Goal: Transaction & Acquisition: Purchase product/service

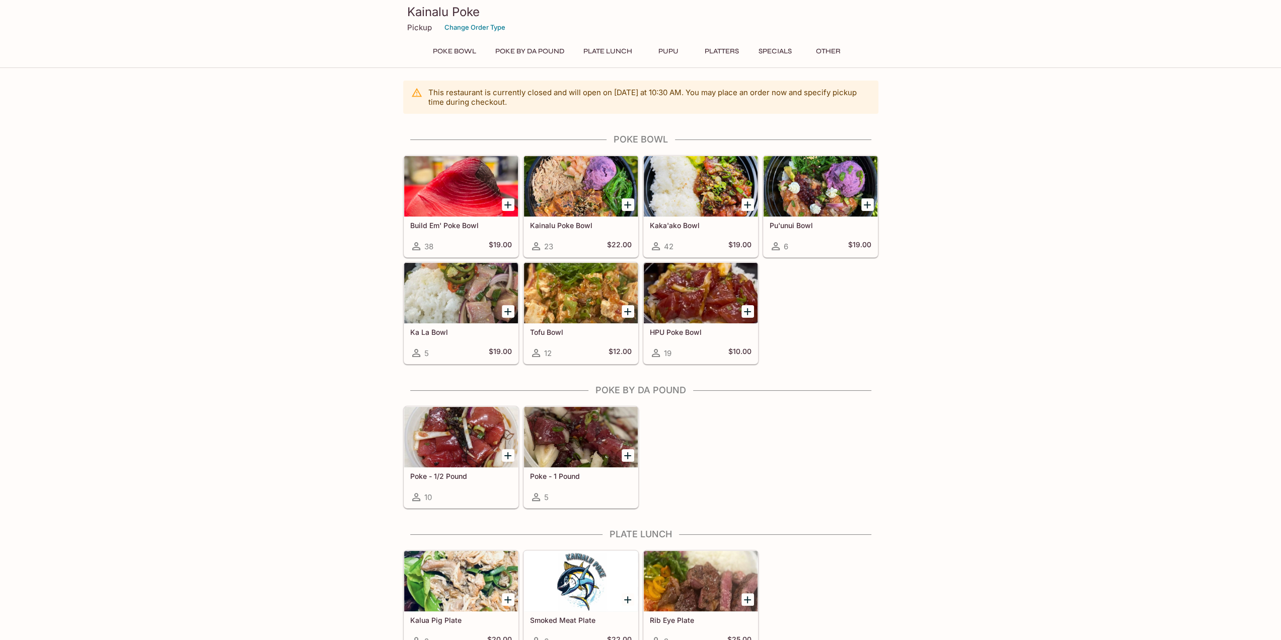
click at [677, 198] on div at bounding box center [701, 186] width 114 height 60
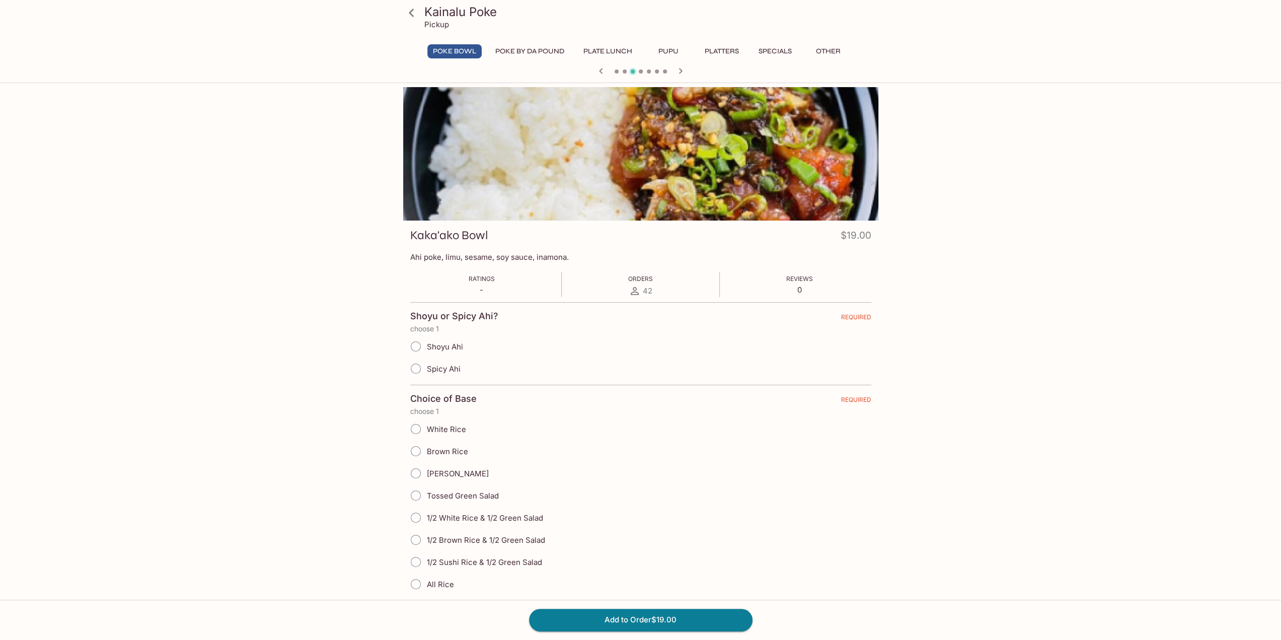
click at [128, 342] on div "Kainalu Poke Pickup Poke Bowl Poke By Da Pound Plate Lunch Pupu Platters Specia…" at bounding box center [640, 407] width 1281 height 640
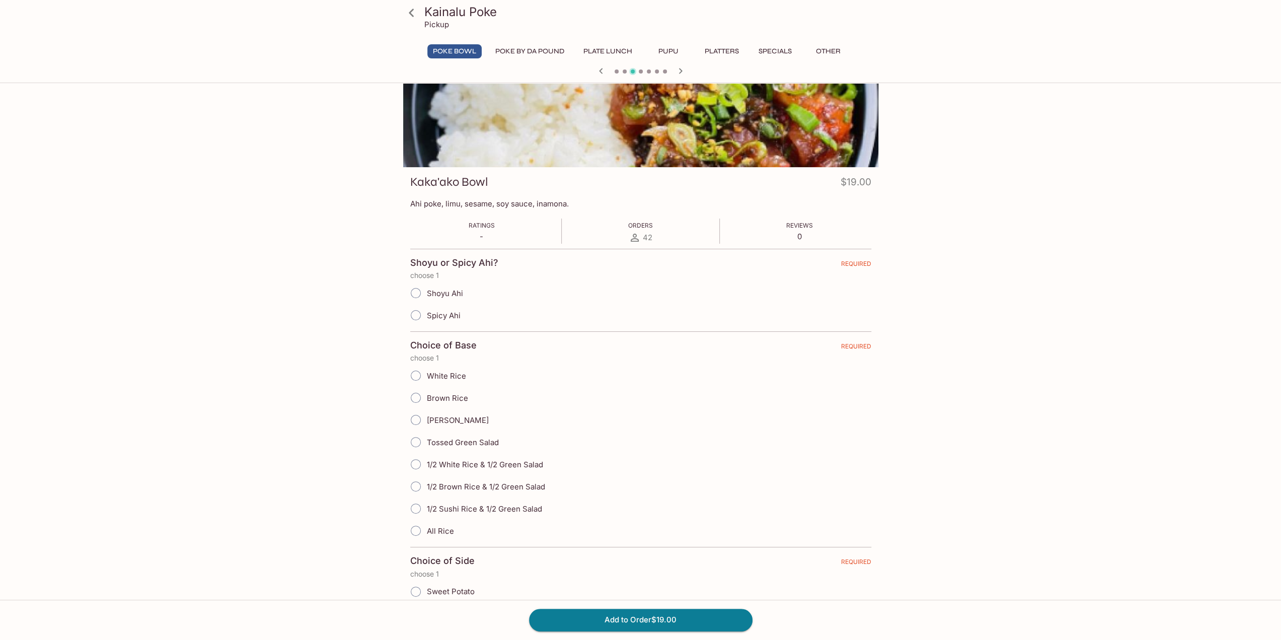
scroll to position [101, 0]
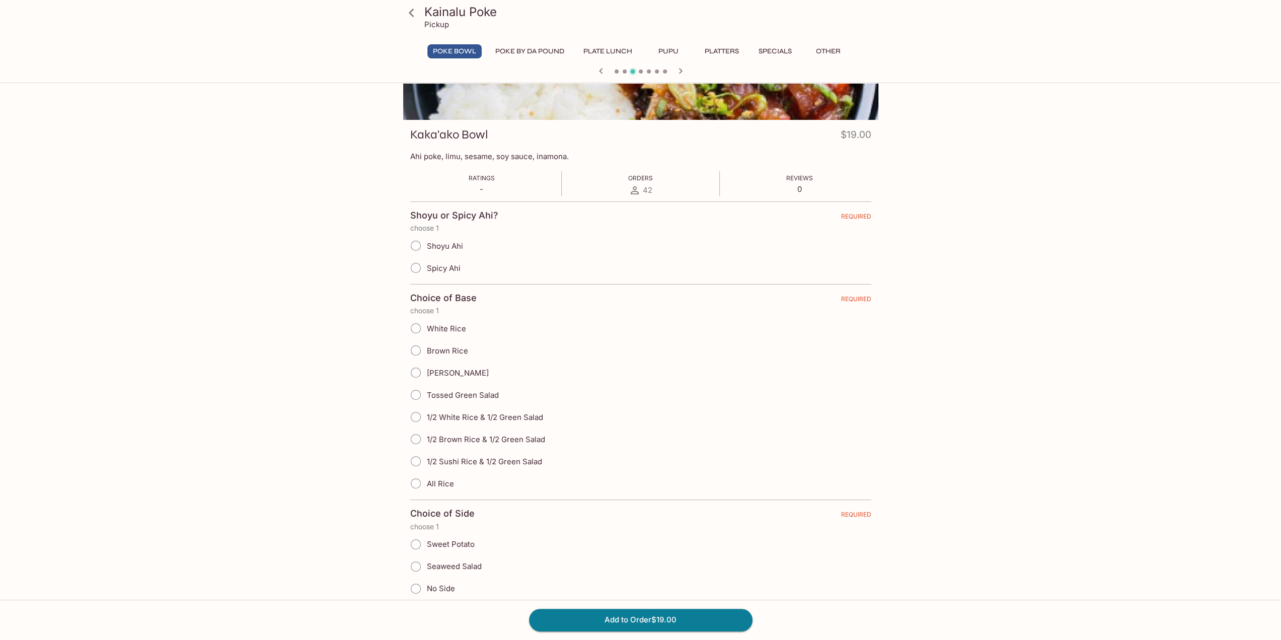
click at [427, 264] on span "Spicy Ahi" at bounding box center [444, 268] width 34 height 10
click at [426, 264] on input "Spicy Ahi" at bounding box center [415, 267] width 21 height 21
radio input "true"
click at [462, 414] on span "1/2 White Rice & 1/2 Green Salad" at bounding box center [485, 417] width 116 height 10
click at [486, 416] on span "1/2 White Rice & 1/2 Green Salad" at bounding box center [485, 417] width 116 height 10
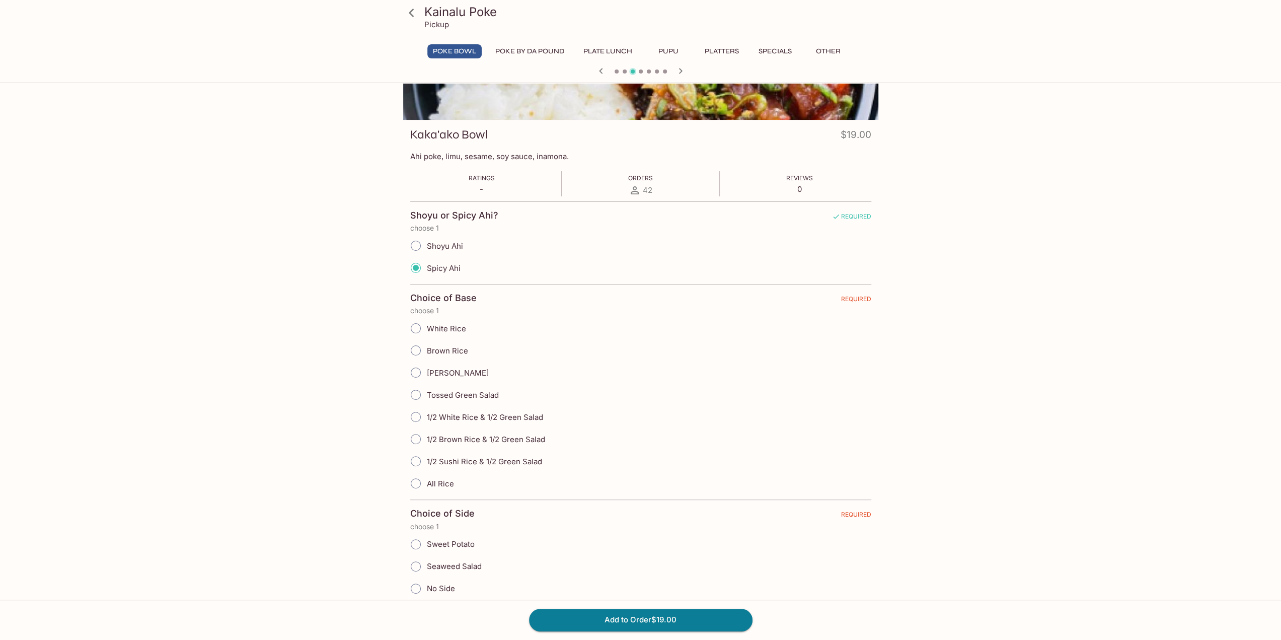
click at [444, 406] on label "1/2 White Rice & 1/2 Green Salad" at bounding box center [474, 417] width 138 height 22
click at [426, 406] on input "1/2 White Rice & 1/2 Green Salad" at bounding box center [415, 416] width 21 height 21
radio input "true"
click at [423, 409] on input "1/2 White Rice & 1/2 Green Salad" at bounding box center [415, 416] width 21 height 21
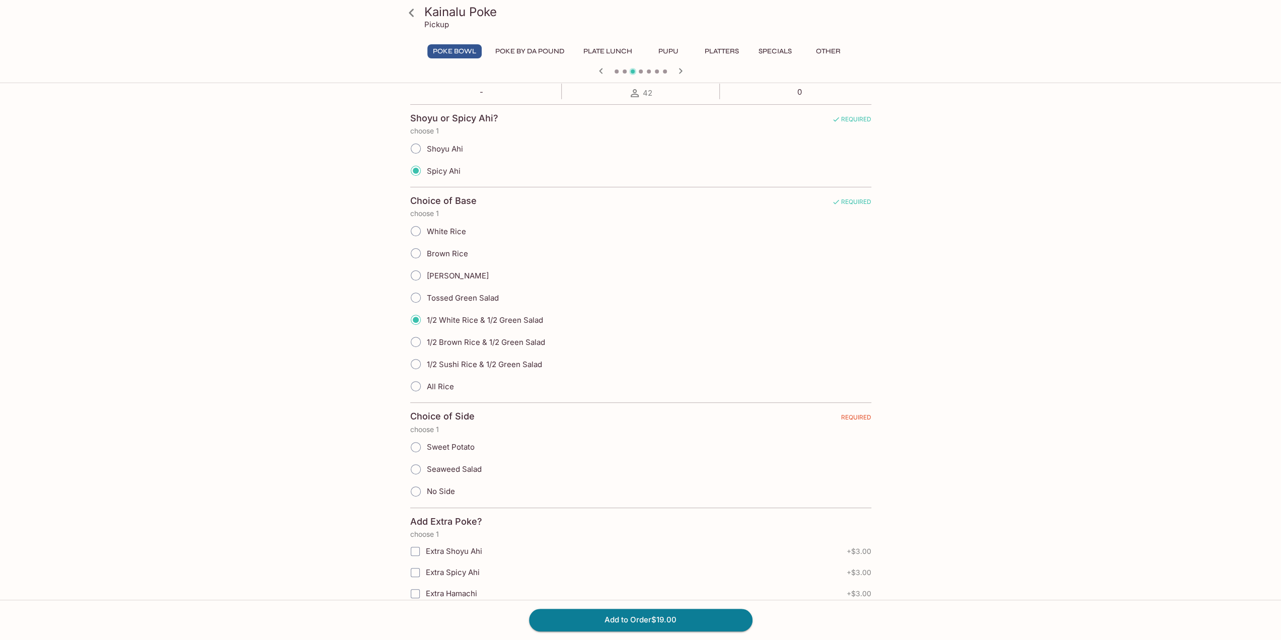
scroll to position [201, 0]
click at [427, 443] on span "Sweet Potato" at bounding box center [451, 444] width 48 height 10
click at [426, 443] on input "Sweet Potato" at bounding box center [415, 443] width 21 height 21
radio input "true"
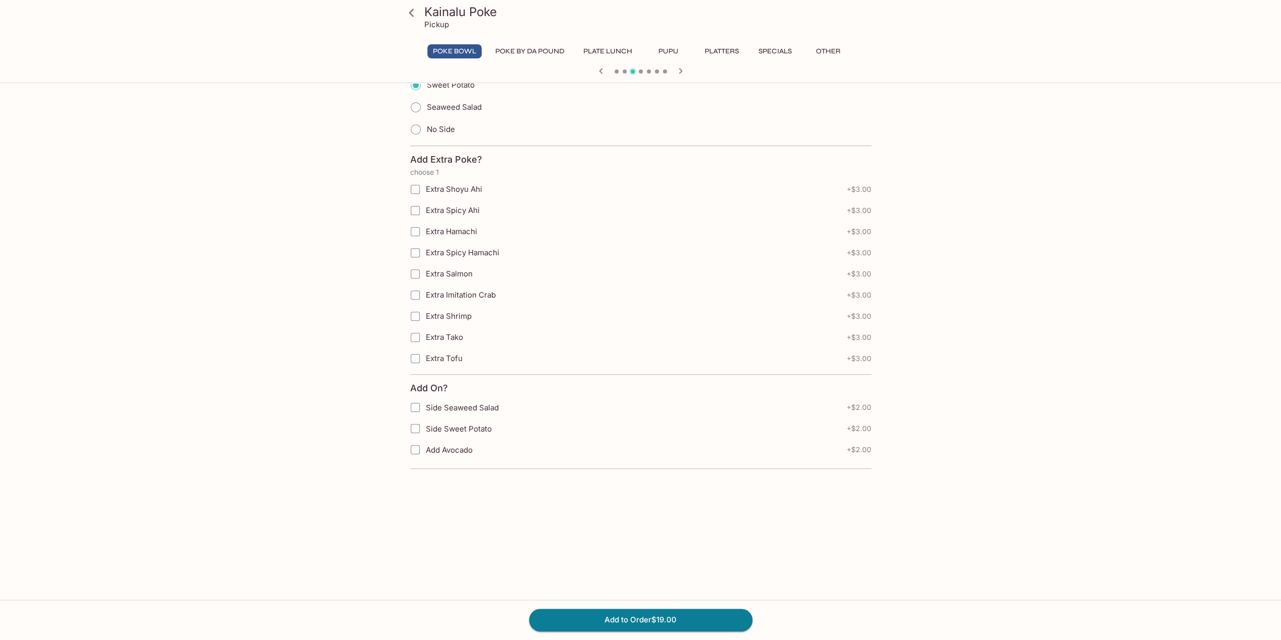
scroll to position [565, 0]
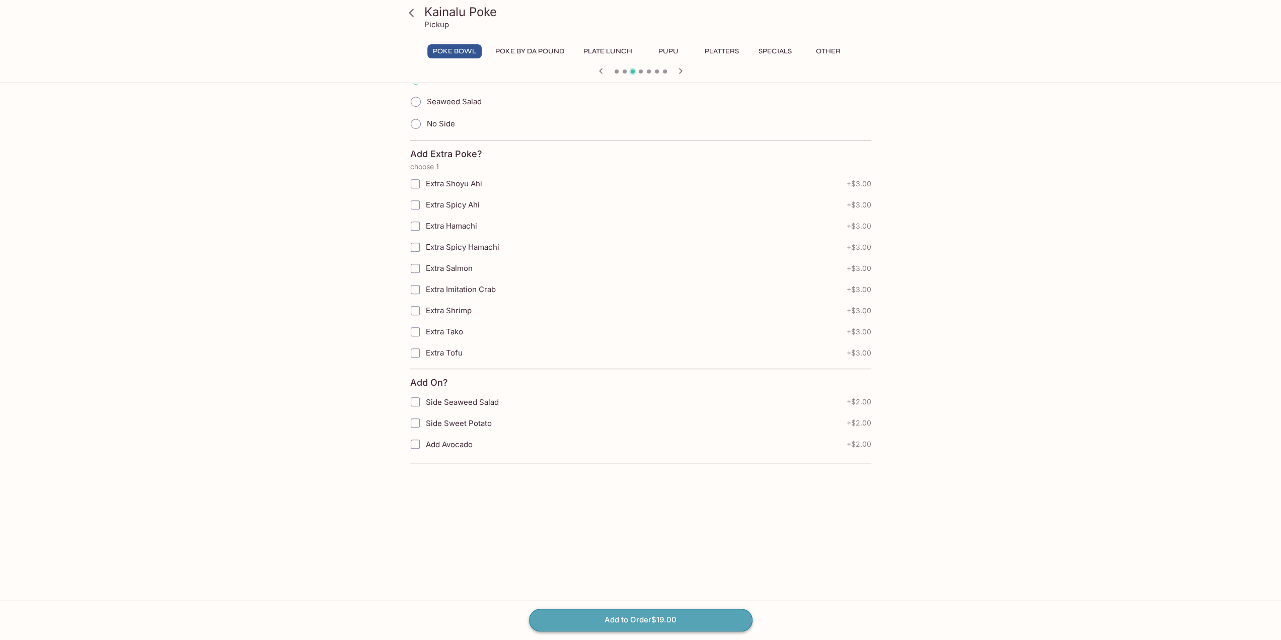
click at [616, 620] on button "Add to Order $19.00" at bounding box center [641, 620] width 224 height 22
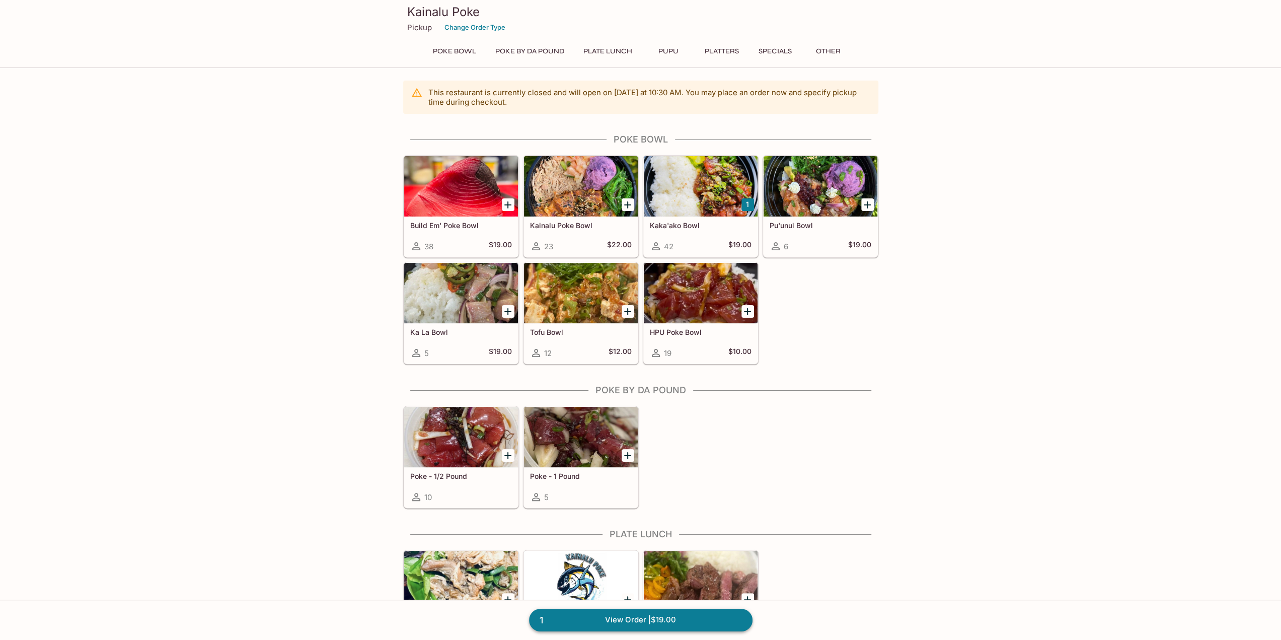
click at [658, 616] on link "1 View Order | $19.00" at bounding box center [641, 620] width 224 height 22
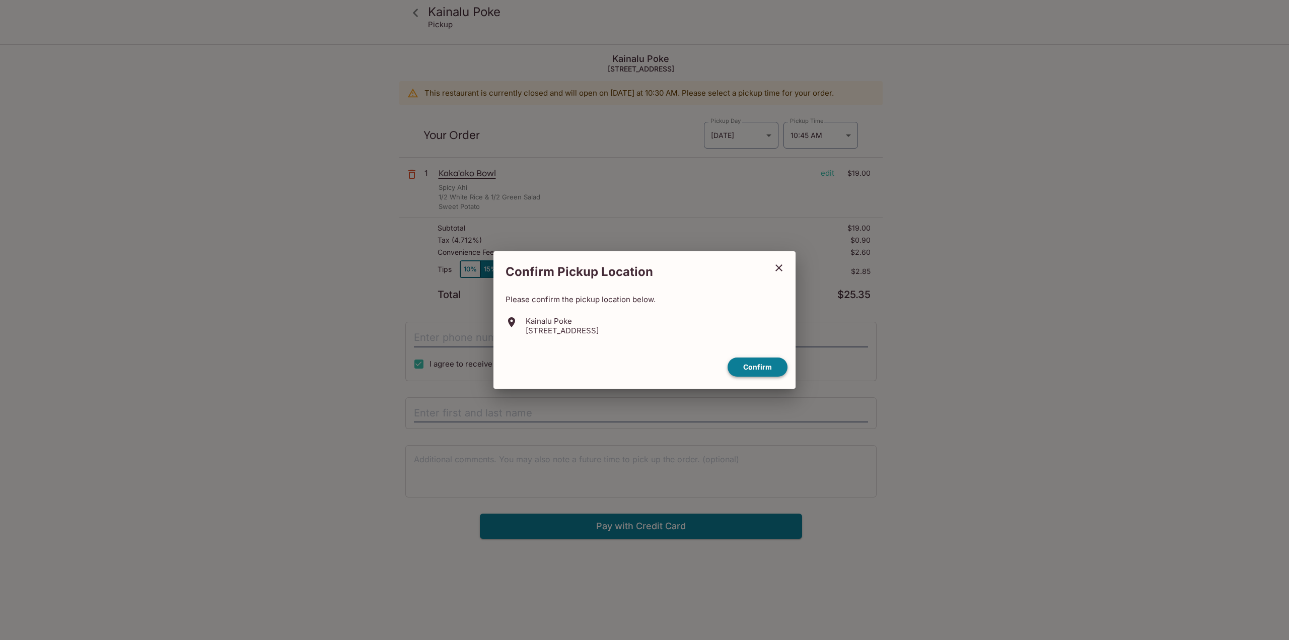
click at [768, 373] on button "Confirm" at bounding box center [757, 367] width 60 height 20
